Goal: Task Accomplishment & Management: Complete application form

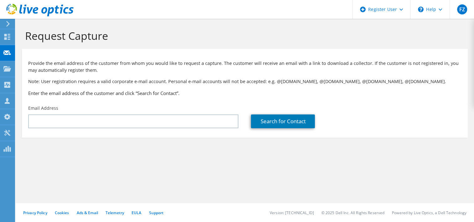
click at [393, 114] on div "Search for Contact" at bounding box center [356, 121] width 210 height 14
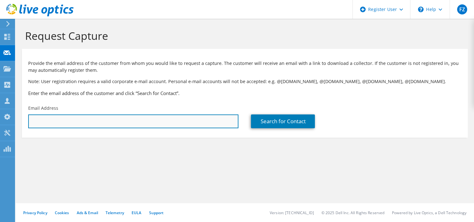
click at [65, 123] on input "text" at bounding box center [133, 121] width 210 height 14
paste input "Robert Zając <r.zajac@krd.pl>"
drag, startPoint x: 61, startPoint y: 122, endPoint x: 0, endPoint y: 93, distance: 67.9
click at [0, 93] on html "FZ Dell User Filip Zwierzynski Filip.Zwierzynski@Dell.com Dell My Profile Log O…" at bounding box center [237, 111] width 474 height 222
click at [76, 120] on input "r.zajac@krd.pl>" at bounding box center [133, 121] width 210 height 14
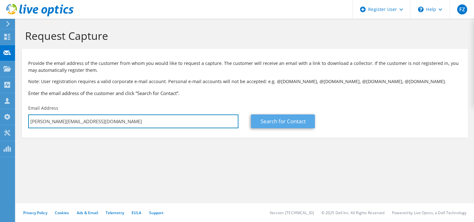
type input "r.zajac@krd.pl"
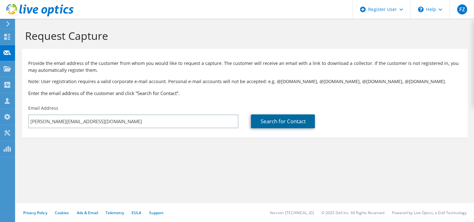
click at [270, 121] on link "Search for Contact" at bounding box center [283, 121] width 64 height 14
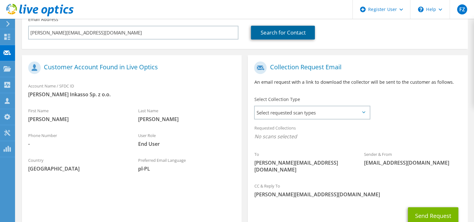
scroll to position [85, 0]
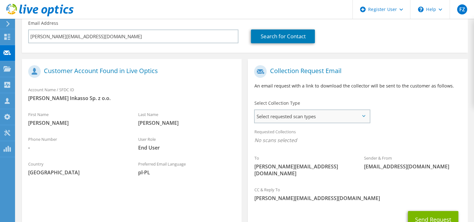
click at [286, 115] on span "Select requested scan types" at bounding box center [312, 116] width 114 height 13
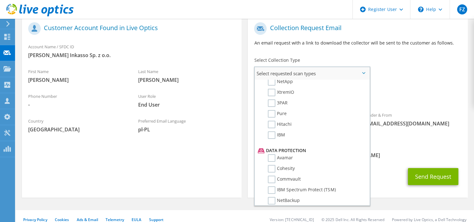
scroll to position [268, 0]
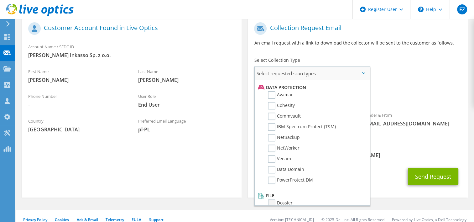
click at [272, 199] on label "Dossier" at bounding box center [280, 203] width 25 height 8
click at [0, 0] on input "Dossier" at bounding box center [0, 0] width 0 height 0
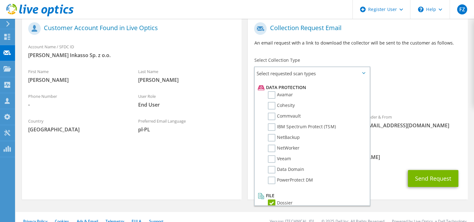
click at [413, 121] on div "Sender & From liveoptics@liveoptics.com" at bounding box center [413, 121] width 110 height 22
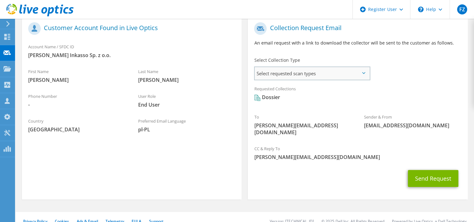
click at [344, 72] on span "Select requested scan types" at bounding box center [312, 73] width 114 height 13
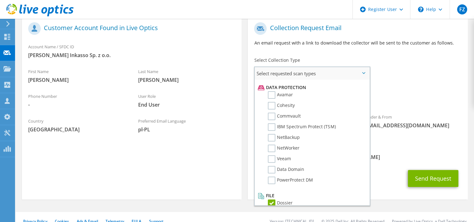
scroll to position [130, 0]
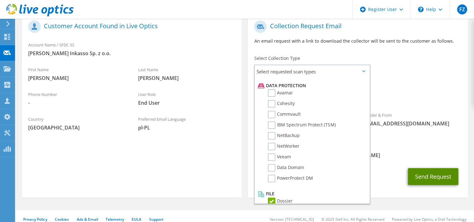
click at [419, 168] on button "Send Request" at bounding box center [433, 176] width 50 height 17
